Goal: Use online tool/utility: Utilize a website feature to perform a specific function

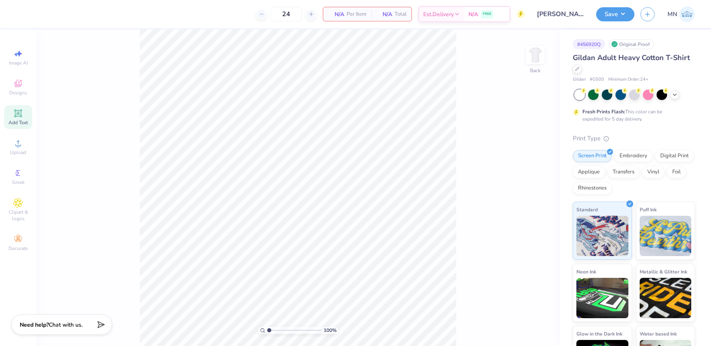
click at [21, 116] on icon at bounding box center [18, 113] width 8 height 8
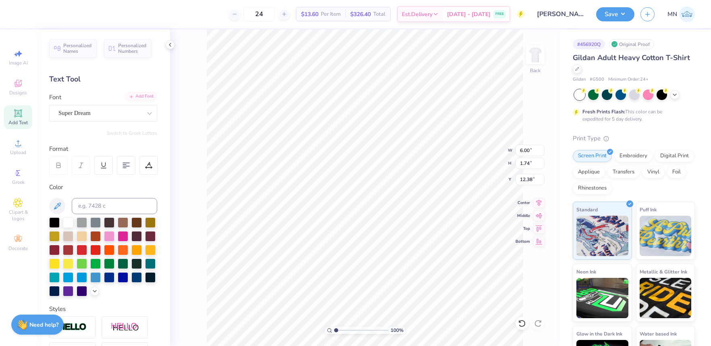
click at [139, 99] on div "Add Font" at bounding box center [141, 96] width 32 height 9
click at [139, 96] on div "Add Font" at bounding box center [141, 96] width 32 height 9
type input "6.50"
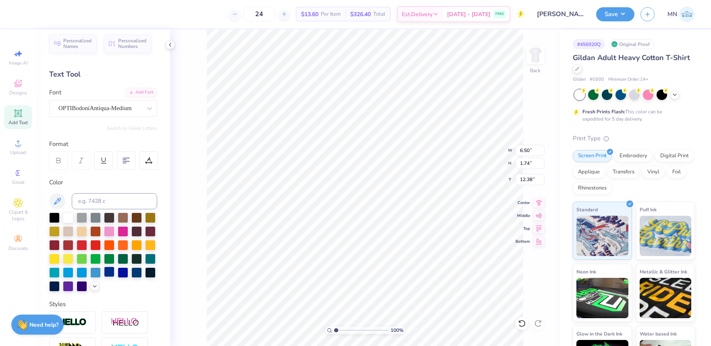
scroll to position [4, 0]
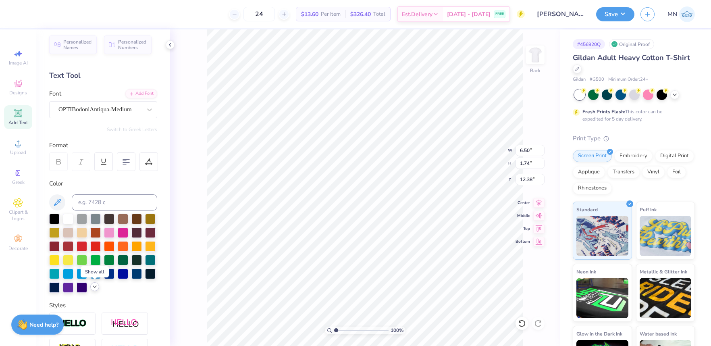
click at [95, 285] on icon at bounding box center [94, 286] width 6 height 6
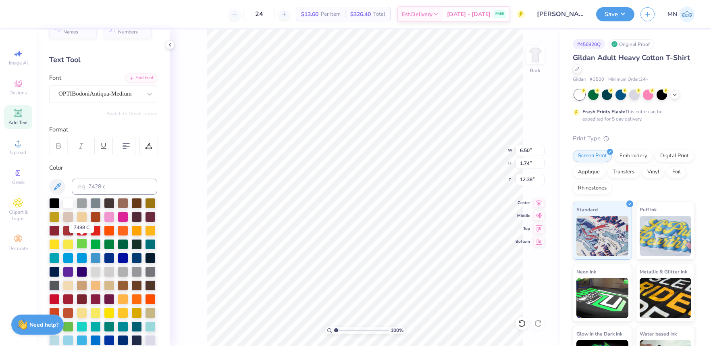
scroll to position [29, 0]
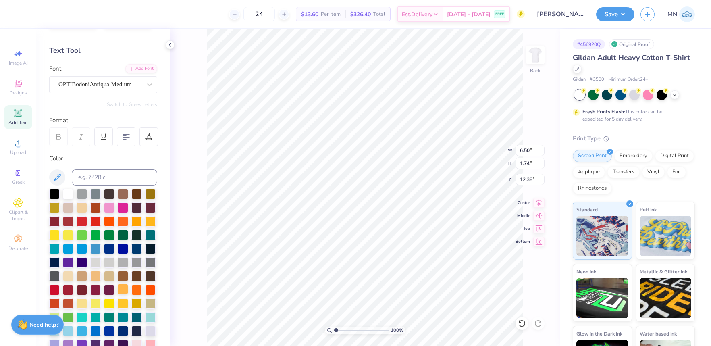
click at [123, 289] on div at bounding box center [123, 289] width 10 height 10
type textarea "[PERSON_NAME]"
type textarea "[PERSON_NAME][GEOGRAPHIC_DATA]"
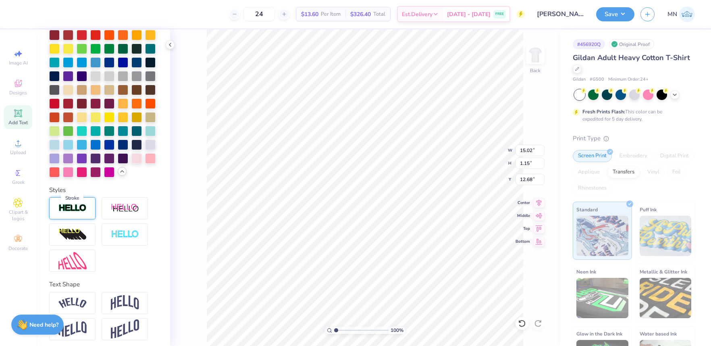
scroll to position [219, 0]
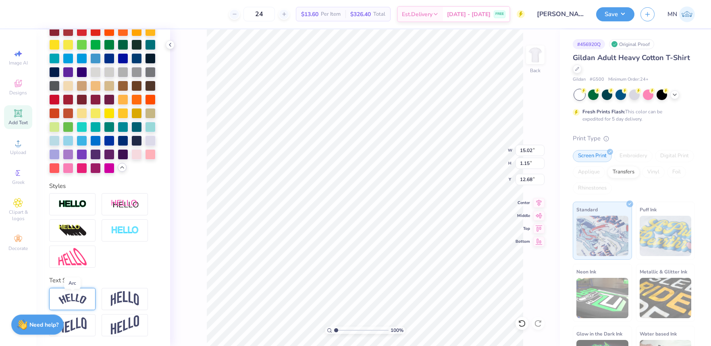
click at [79, 297] on img at bounding box center [72, 298] width 28 height 11
type input "3.04"
type input "11.73"
type input "11.34"
type input "2.30"
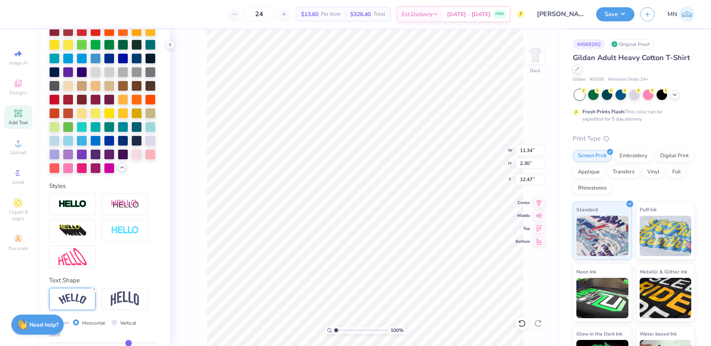
type input "12.37"
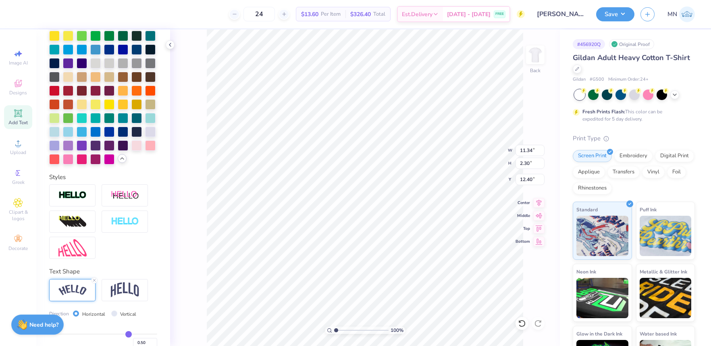
type input "0.48"
type input "0.46"
type input "0.44"
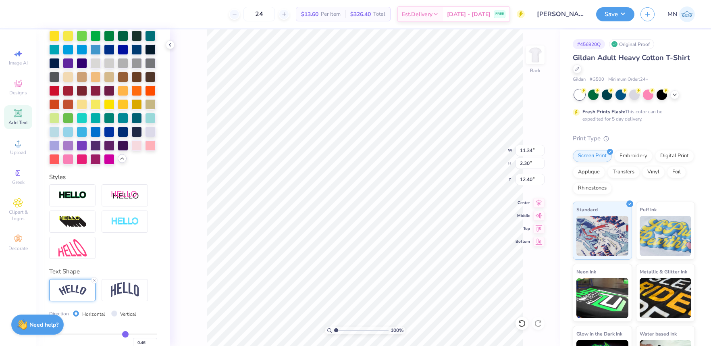
type input "0.44"
type input "0.42"
type input "0.4"
type input "0.40"
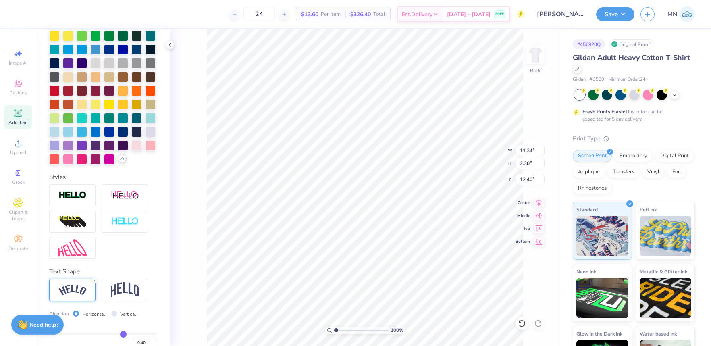
type input "0.38"
type input "0.36"
type input "0.35"
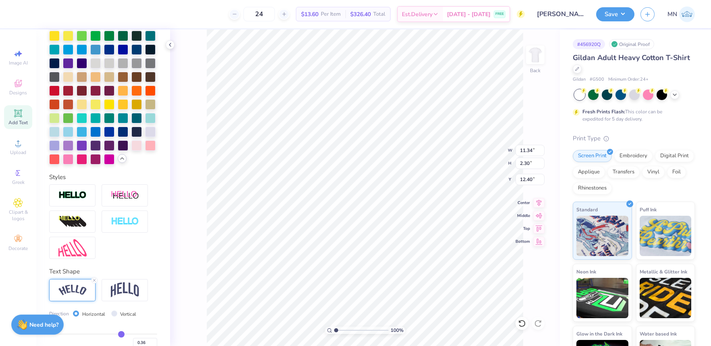
type input "0.35"
type input "0.34"
type input "0.32"
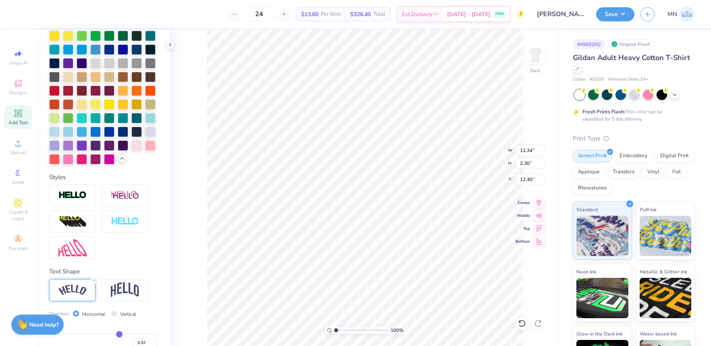
type input "0.31"
type input "0.3"
type input "0.30"
type input "0.29"
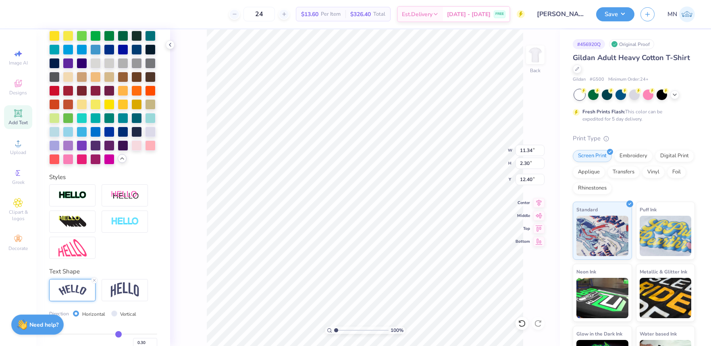
type input "0.29"
type input "0.28"
drag, startPoint x: 127, startPoint y: 332, endPoint x: 117, endPoint y: 332, distance: 10.5
type input "0.28"
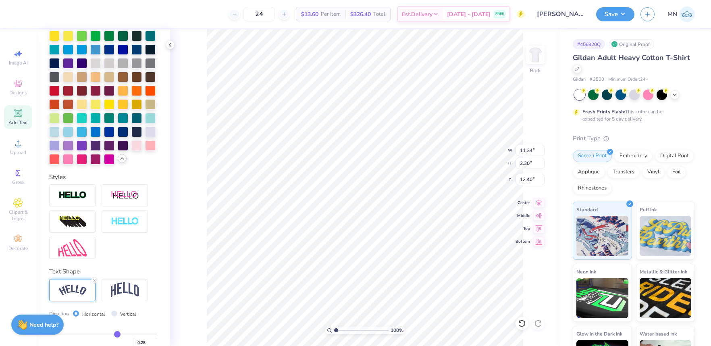
click at [117, 333] on input "range" at bounding box center [103, 333] width 108 height 1
type input "10.92"
type input "1.27"
type input "12.91"
click at [17, 119] on div "Add Text" at bounding box center [18, 117] width 28 height 24
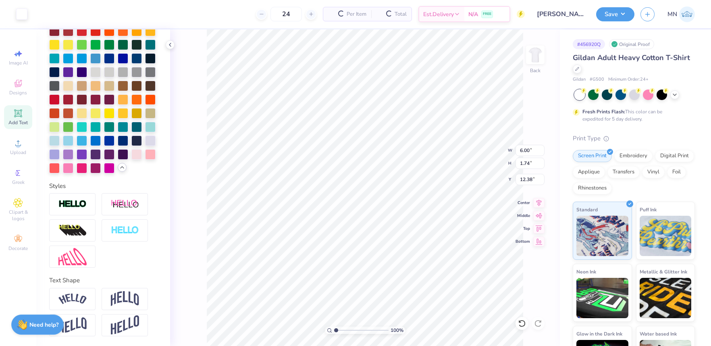
scroll to position [219, 0]
type input "14.75"
type textarea "PA Program"
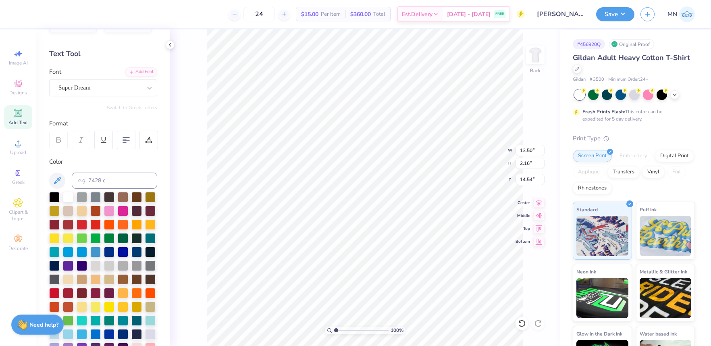
scroll to position [0, 0]
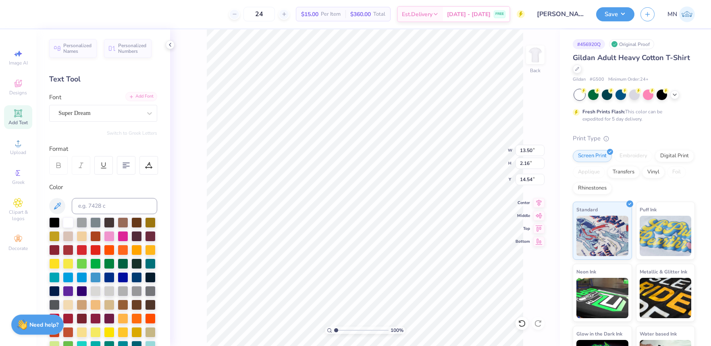
click at [141, 98] on div "Add Font" at bounding box center [141, 96] width 32 height 9
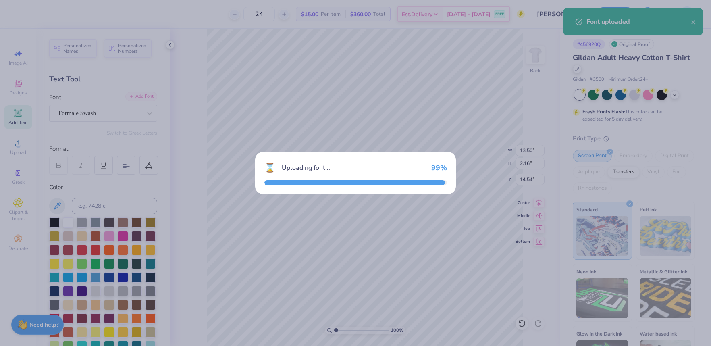
type input "15.02"
type input "0.99"
type input "15.13"
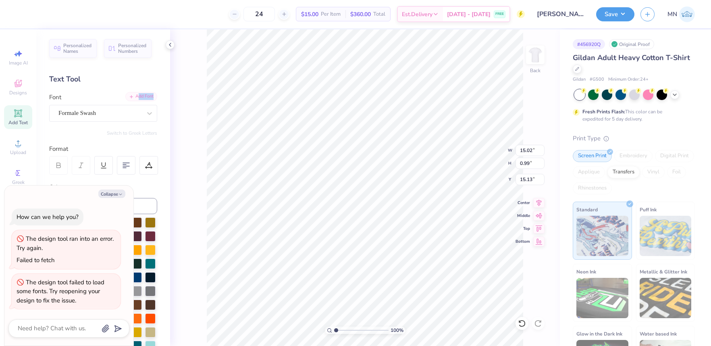
drag, startPoint x: 141, startPoint y: 92, endPoint x: 141, endPoint y: 96, distance: 4.5
click at [141, 92] on div "Personalized Names Personalized Numbers Text Tool Add Font Font Formale Swash S…" at bounding box center [103, 187] width 134 height 316
click at [143, 99] on div "Add Font" at bounding box center [141, 96] width 32 height 9
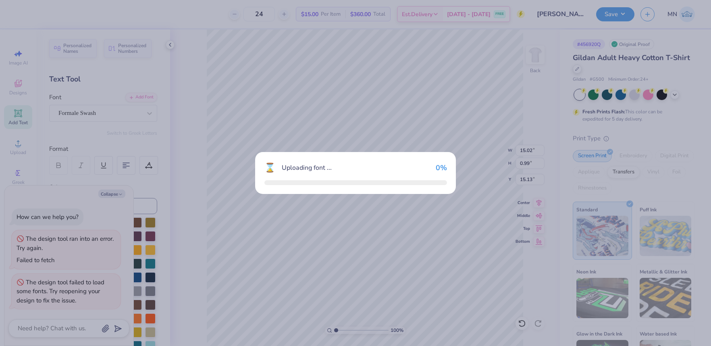
type textarea "x"
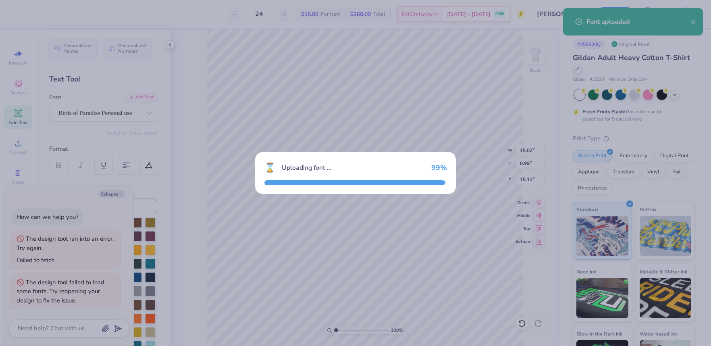
type input "5.51"
type input "1.24"
type input "15.00"
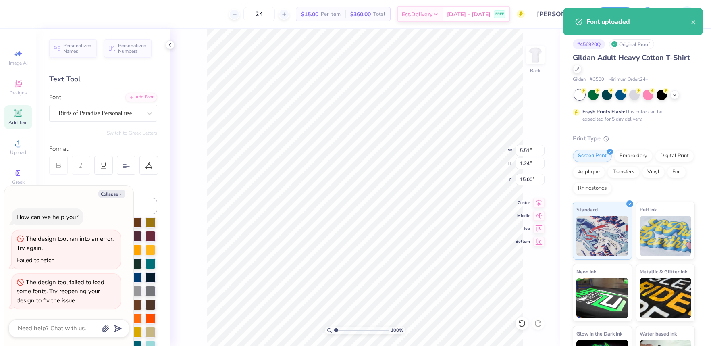
drag, startPoint x: 115, startPoint y: 191, endPoint x: 131, endPoint y: 185, distance: 17.6
click at [115, 191] on button "Collapse" at bounding box center [111, 193] width 27 height 8
type textarea "x"
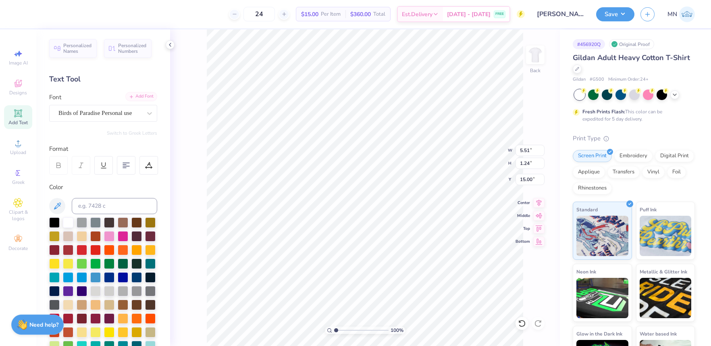
click at [146, 94] on div "Add Font" at bounding box center [141, 96] width 32 height 9
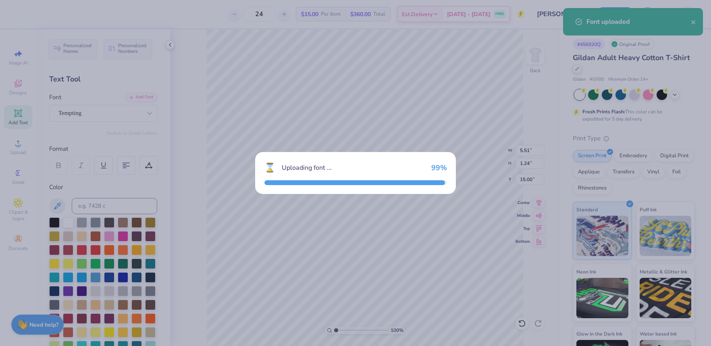
type input "8.73"
type input "1.79"
type input "14.73"
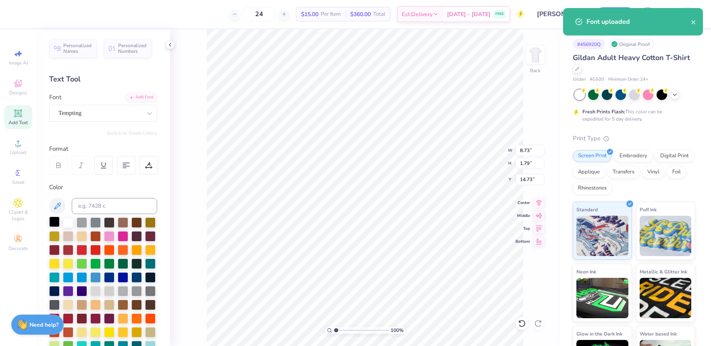
click at [50, 224] on div at bounding box center [54, 221] width 10 height 10
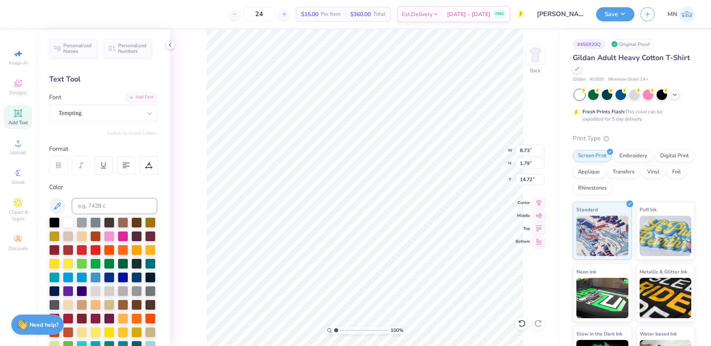
scroll to position [0, 0]
type textarea "PA Program"
type input "5.25"
type input "1.05"
type input "14.19"
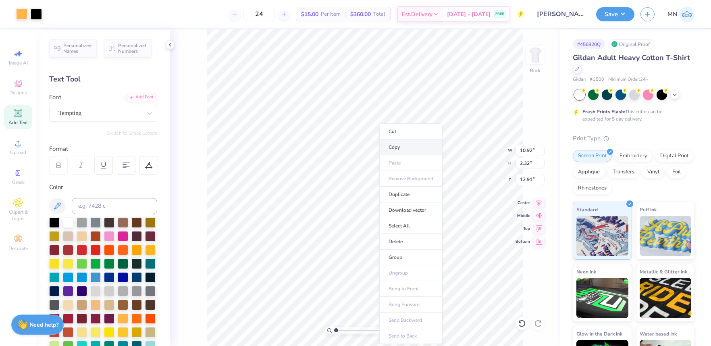
click at [404, 144] on li "Copy" at bounding box center [410, 147] width 63 height 16
click at [527, 152] on input "10.92" at bounding box center [529, 150] width 29 height 11
type input "9.00"
type input "1.91"
click at [532, 180] on input "13.12" at bounding box center [529, 179] width 29 height 11
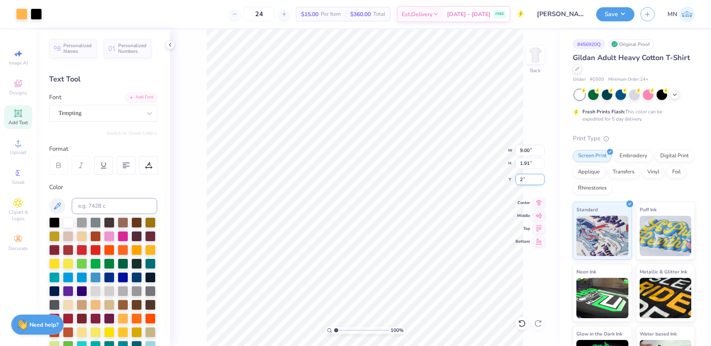
type input "2.00"
click at [523, 179] on input "2.00" at bounding box center [529, 179] width 29 height 11
type input "3.00"
click at [533, 63] on img at bounding box center [535, 55] width 32 height 32
drag, startPoint x: 403, startPoint y: 160, endPoint x: 351, endPoint y: 0, distance: 167.9
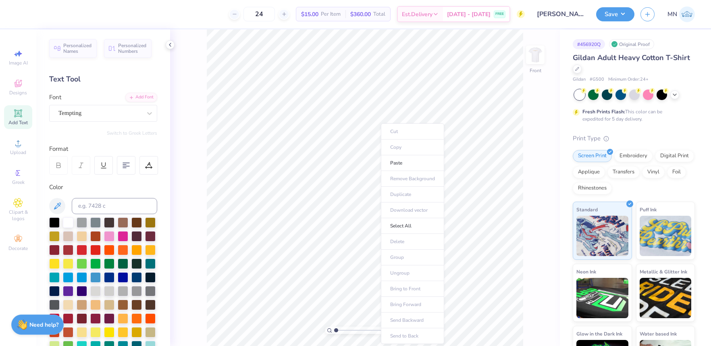
click at [403, 160] on li "Paste" at bounding box center [412, 163] width 63 height 16
type input "3.68"
type input "4.67"
click at [18, 140] on icon at bounding box center [18, 143] width 10 height 10
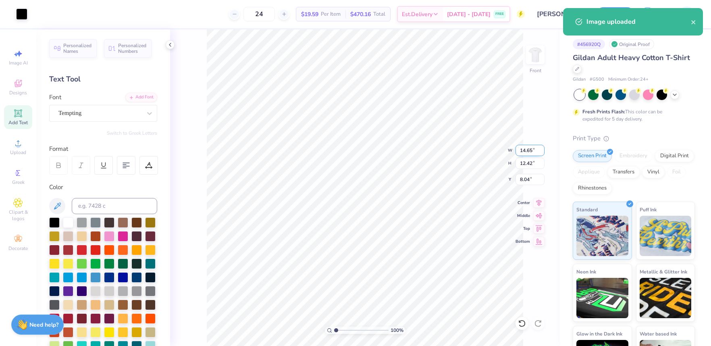
click at [525, 149] on input "14.65" at bounding box center [529, 150] width 29 height 11
type input "8.43"
type input "7.15"
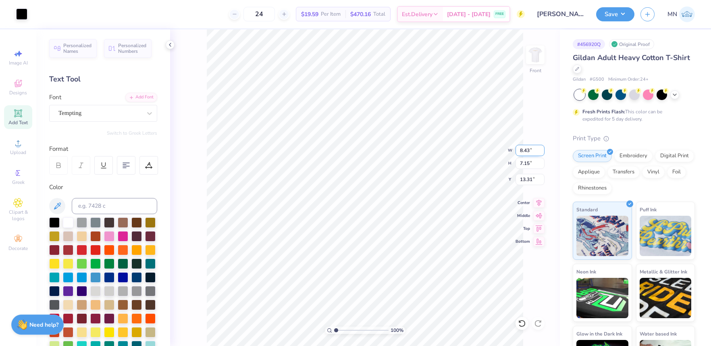
type input "6.04"
type input "6.61"
type input "5.61"
type input "6.31"
type input "6.21"
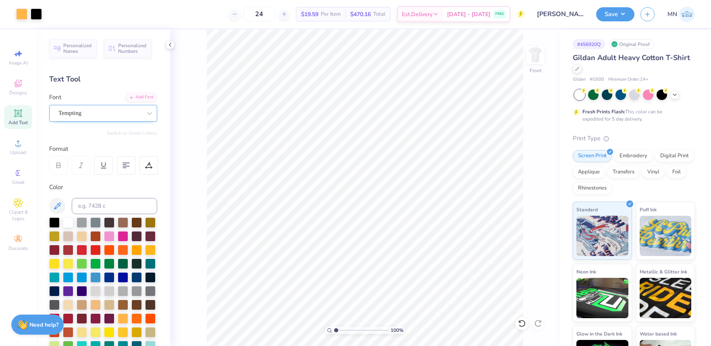
drag, startPoint x: 22, startPoint y: 111, endPoint x: 111, endPoint y: 120, distance: 89.1
click at [22, 111] on icon at bounding box center [18, 113] width 10 height 10
click at [140, 98] on div "Add Font" at bounding box center [141, 96] width 32 height 9
type input "10.75"
type input "1.25"
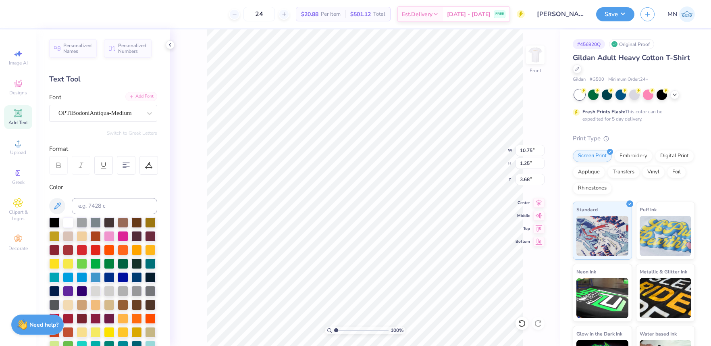
type input "3.68"
type input "5.91"
type input "1.71"
type input "13.39"
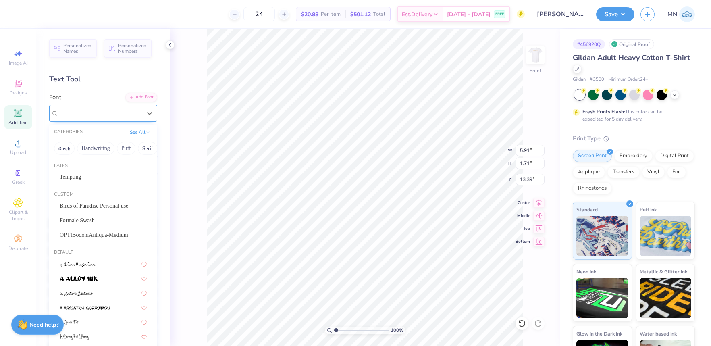
click at [93, 118] on div "Super Dream" at bounding box center [100, 113] width 85 height 12
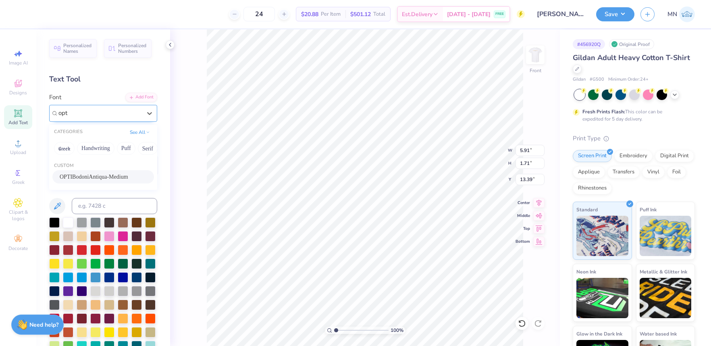
type input "opt"
type input "6.39"
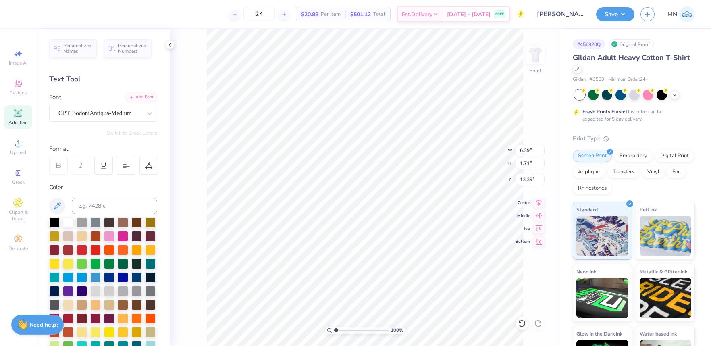
type textarea "20"
type input "10.75"
type input "8.14"
type input "3.68"
type input "2.37"
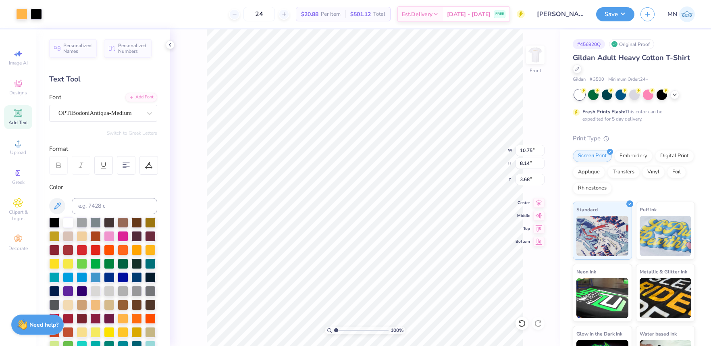
type input "1.70"
type input "13.40"
click at [111, 202] on input at bounding box center [114, 206] width 85 height 16
type input "1365"
type input "0.90"
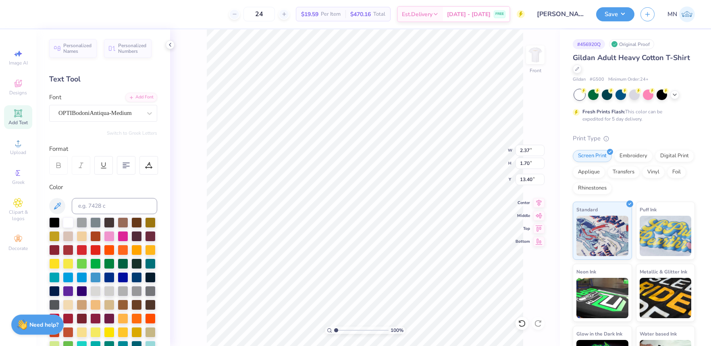
type input "0.65"
type input "8.37"
type input "2.01"
drag, startPoint x: 336, startPoint y: 331, endPoint x: 341, endPoint y: 328, distance: 6.3
click at [341, 330] on input "range" at bounding box center [361, 329] width 54 height 7
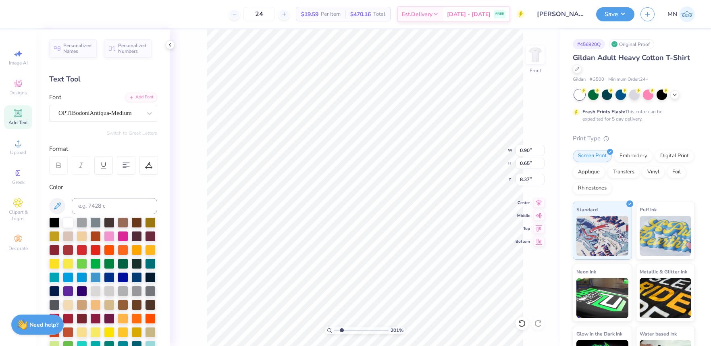
type input "8.54"
type input "6.61"
type input "5.61"
type input "6.21"
type input "1.53"
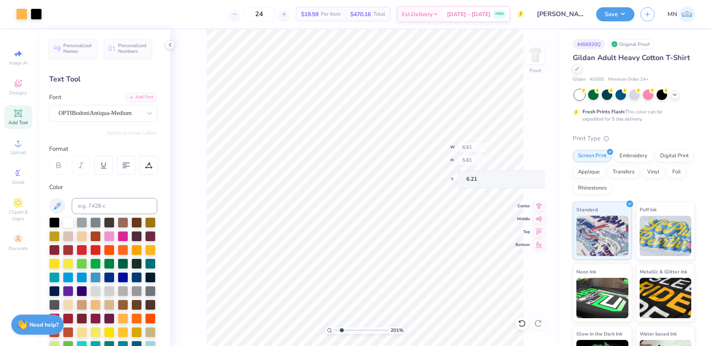
type input "0.06"
type input "9.40"
click at [352, 182] on li "Duplicate" at bounding box center [347, 182] width 63 height 16
type input "8.54"
type textarea "25"
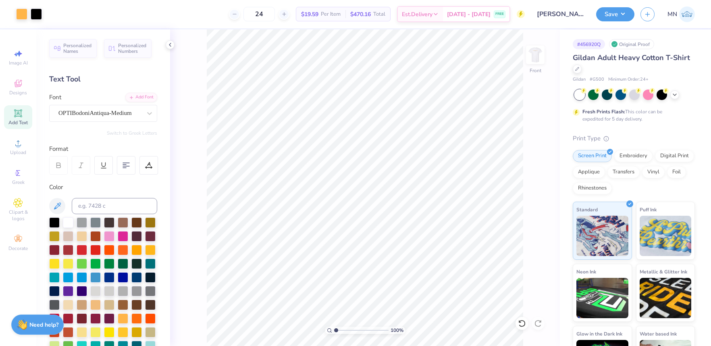
type input "1"
drag, startPoint x: 341, startPoint y: 329, endPoint x: 332, endPoint y: 327, distance: 9.0
click at [332, 328] on div "100 %" at bounding box center [365, 329] width 81 height 7
click at [378, 251] on li "Group" at bounding box center [384, 253] width 63 height 16
click at [533, 151] on input "10.75" at bounding box center [529, 150] width 29 height 11
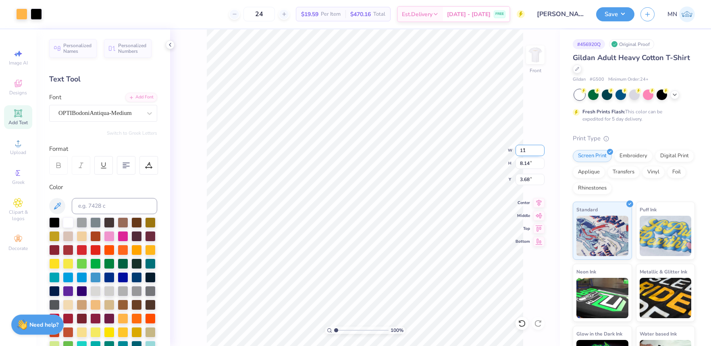
type input "11.00"
type input "8.33"
click at [527, 178] on input "3.58" at bounding box center [529, 179] width 29 height 11
type input "3.00"
click at [612, 15] on button "Save" at bounding box center [615, 13] width 38 height 14
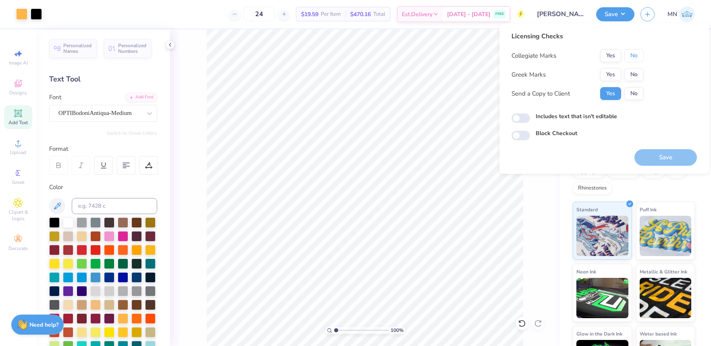
click at [637, 57] on button "No" at bounding box center [633, 55] width 19 height 13
click at [637, 81] on div "Collegiate Marks Yes No Greek Marks Yes No Send a Copy to Client Yes No" at bounding box center [577, 74] width 132 height 51
drag, startPoint x: 637, startPoint y: 79, endPoint x: 662, endPoint y: 134, distance: 60.3
click at [638, 79] on button "No" at bounding box center [633, 74] width 19 height 13
drag, startPoint x: 673, startPoint y: 160, endPoint x: 647, endPoint y: 106, distance: 59.7
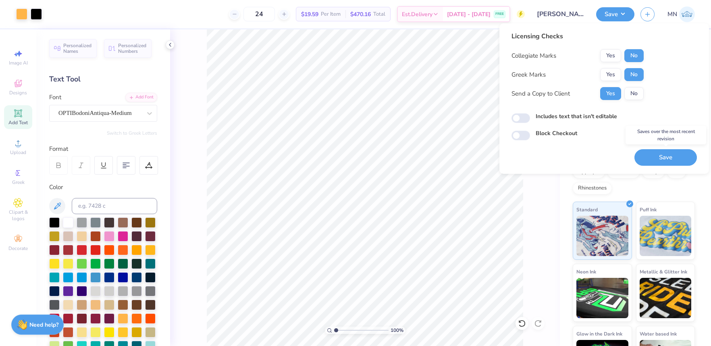
click at [673, 160] on button "Save" at bounding box center [665, 157] width 62 height 17
